Goal: Information Seeking & Learning: Learn about a topic

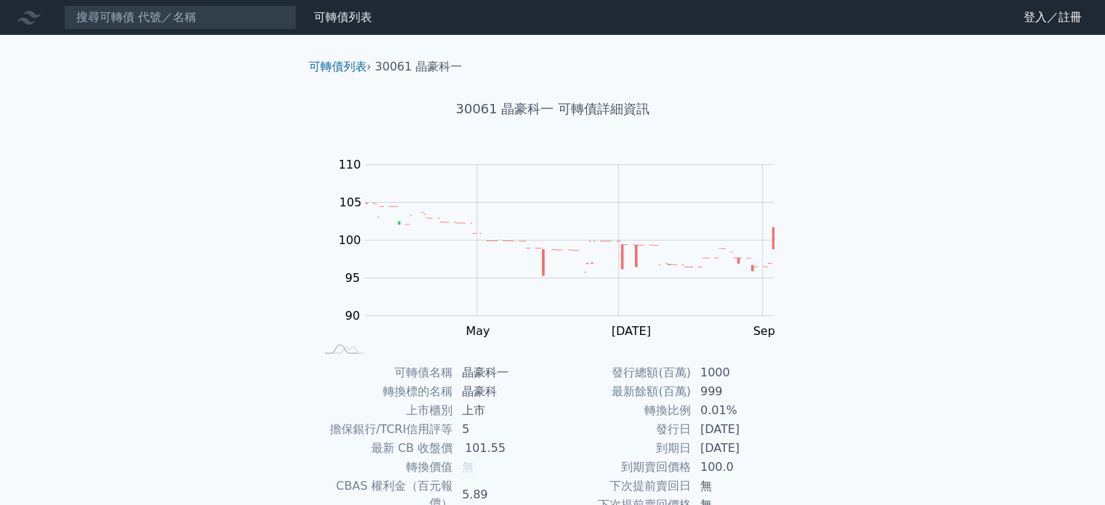
click at [304, 9] on div "可轉債列表 財務數據" at bounding box center [336, 17] width 81 height 17
click at [272, 12] on input at bounding box center [180, 17] width 232 height 25
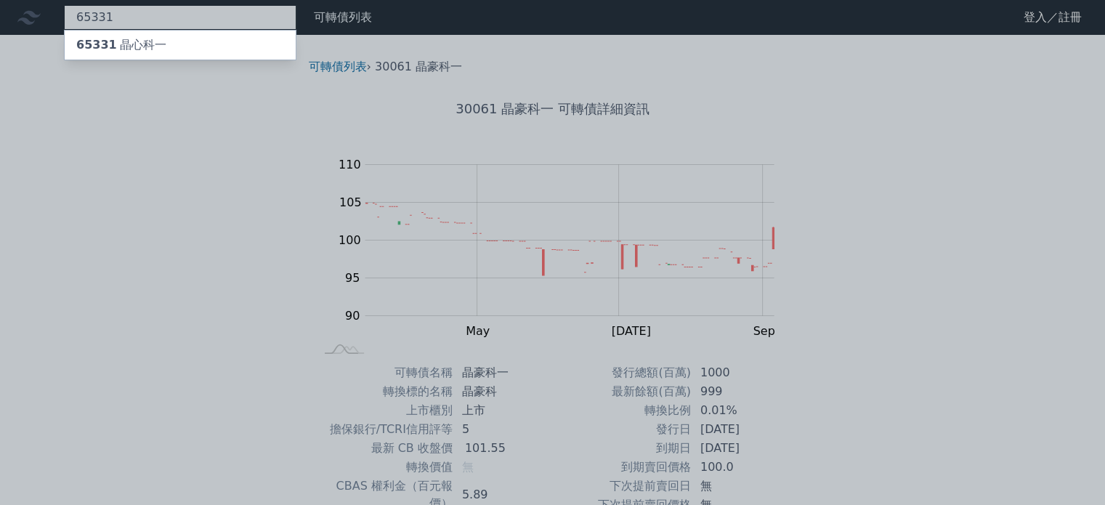
type input "65331"
click at [240, 51] on div "65331 晶心科一" at bounding box center [180, 45] width 231 height 29
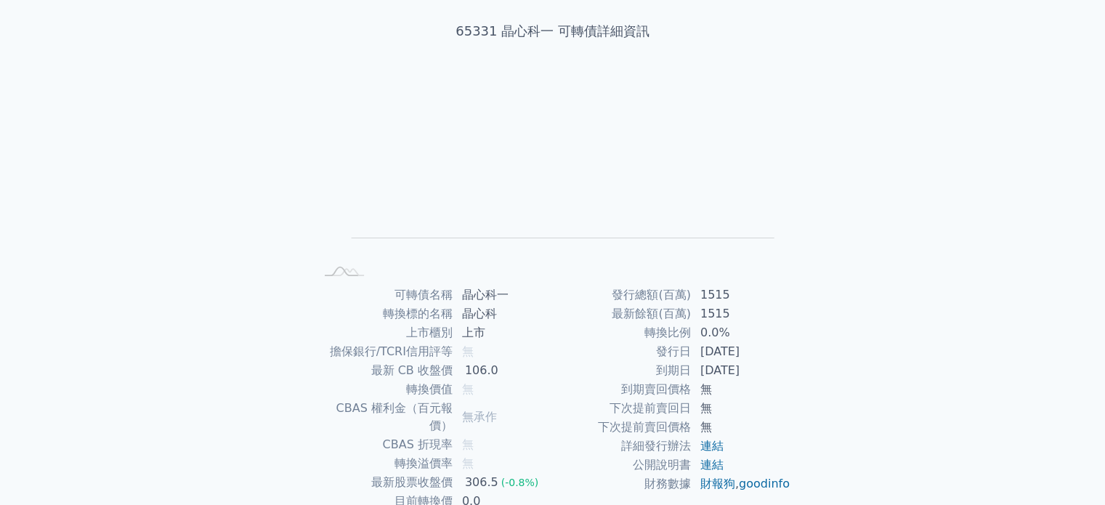
scroll to position [168, 0]
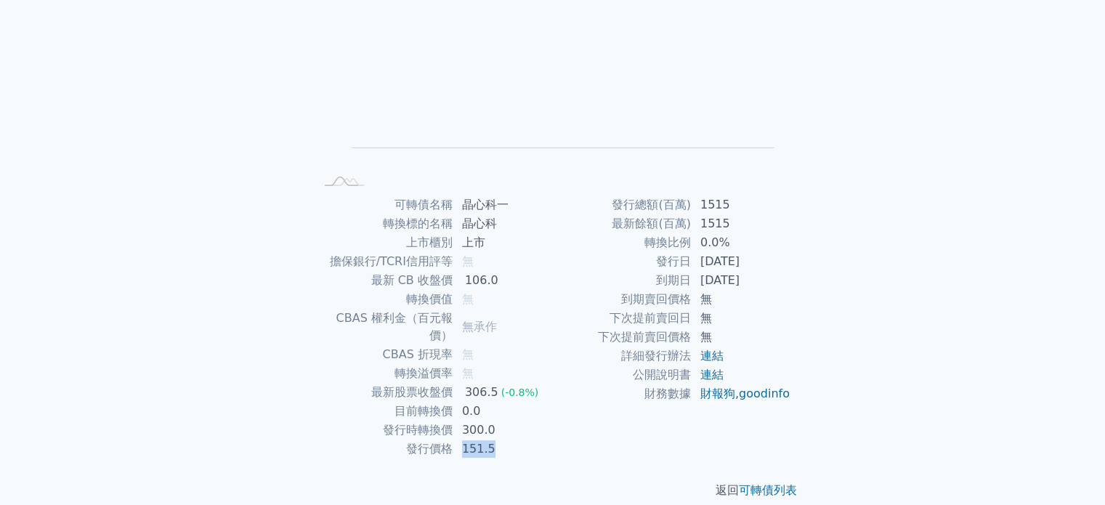
drag, startPoint x: 461, startPoint y: 431, endPoint x: 498, endPoint y: 432, distance: 36.3
click at [498, 439] on td "151.5" at bounding box center [503, 448] width 100 height 19
drag, startPoint x: 678, startPoint y: 261, endPoint x: 779, endPoint y: 277, distance: 101.6
click at [779, 277] on tbody "發行總額(百萬) 1515 最新餘額(百萬) 1515 轉換比例 0.0% 發行日 [DATE] 到期日 [DATE] 到期賣回價格 無 下次提前賣回日 無 …" at bounding box center [672, 299] width 238 height 208
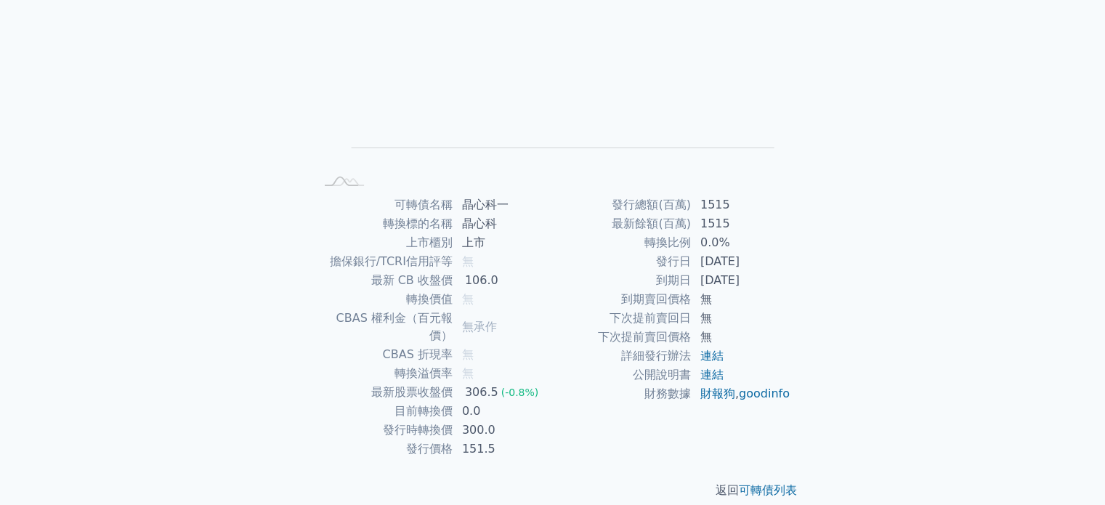
click at [779, 277] on td "[DATE]" at bounding box center [742, 280] width 100 height 19
drag, startPoint x: 479, startPoint y: 378, endPoint x: 550, endPoint y: 385, distance: 70.8
click at [550, 385] on tbody "可轉債名稱 晶心科一 轉換標的名稱 晶心科 上市櫃別 上市 擔保銀行/TCRI信用評等 無 最新 CB 收盤價 106.0 轉換價值 無 CBAS 權利金（百…" at bounding box center [434, 326] width 238 height 263
click at [550, 402] on td "0.0" at bounding box center [503, 411] width 100 height 19
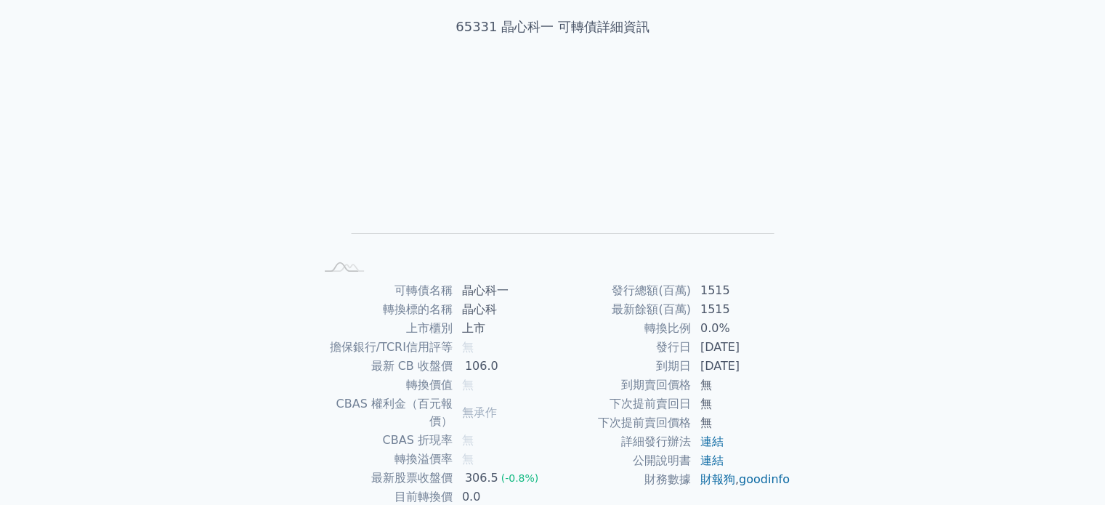
scroll to position [0, 0]
